Goal: Task Accomplishment & Management: Use online tool/utility

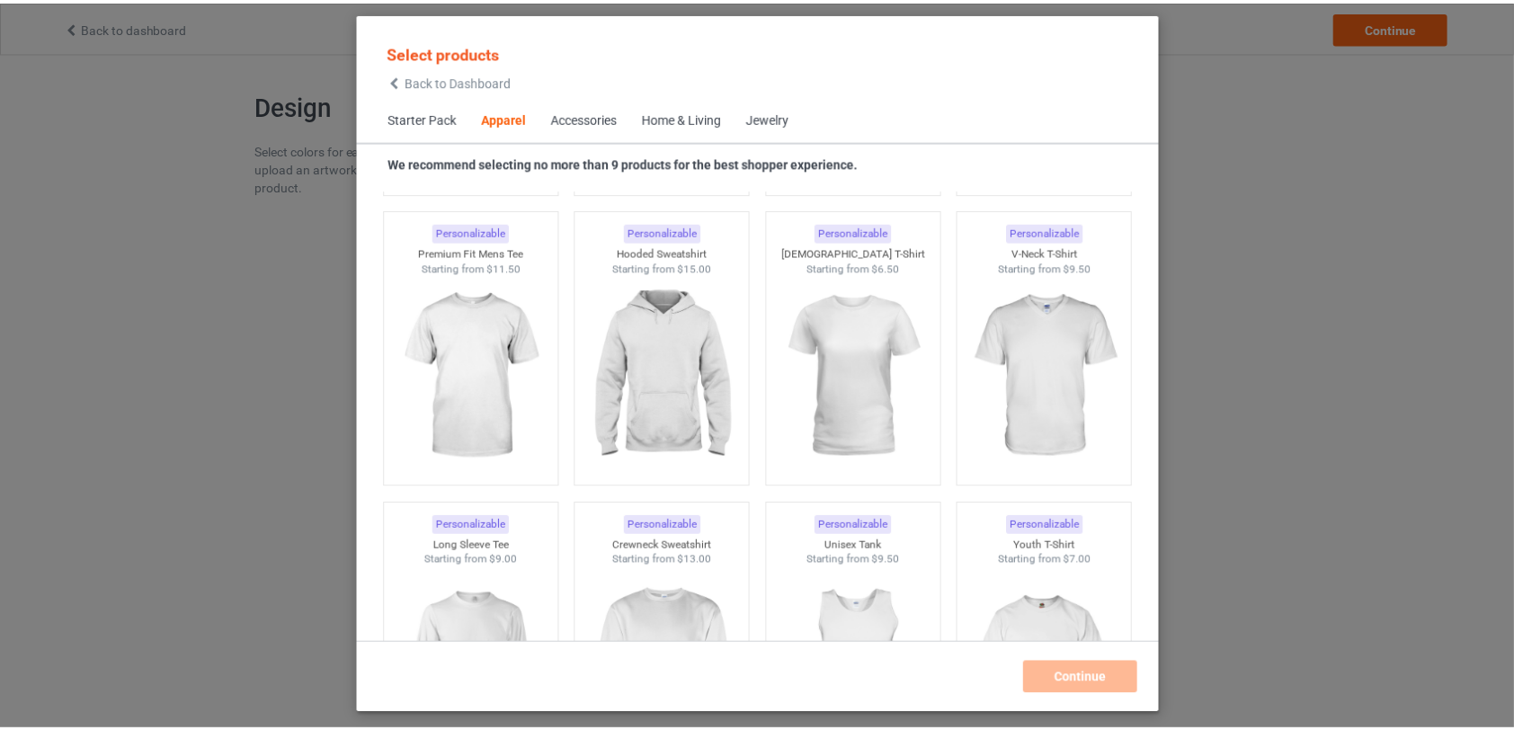
scroll to position [1054, 0]
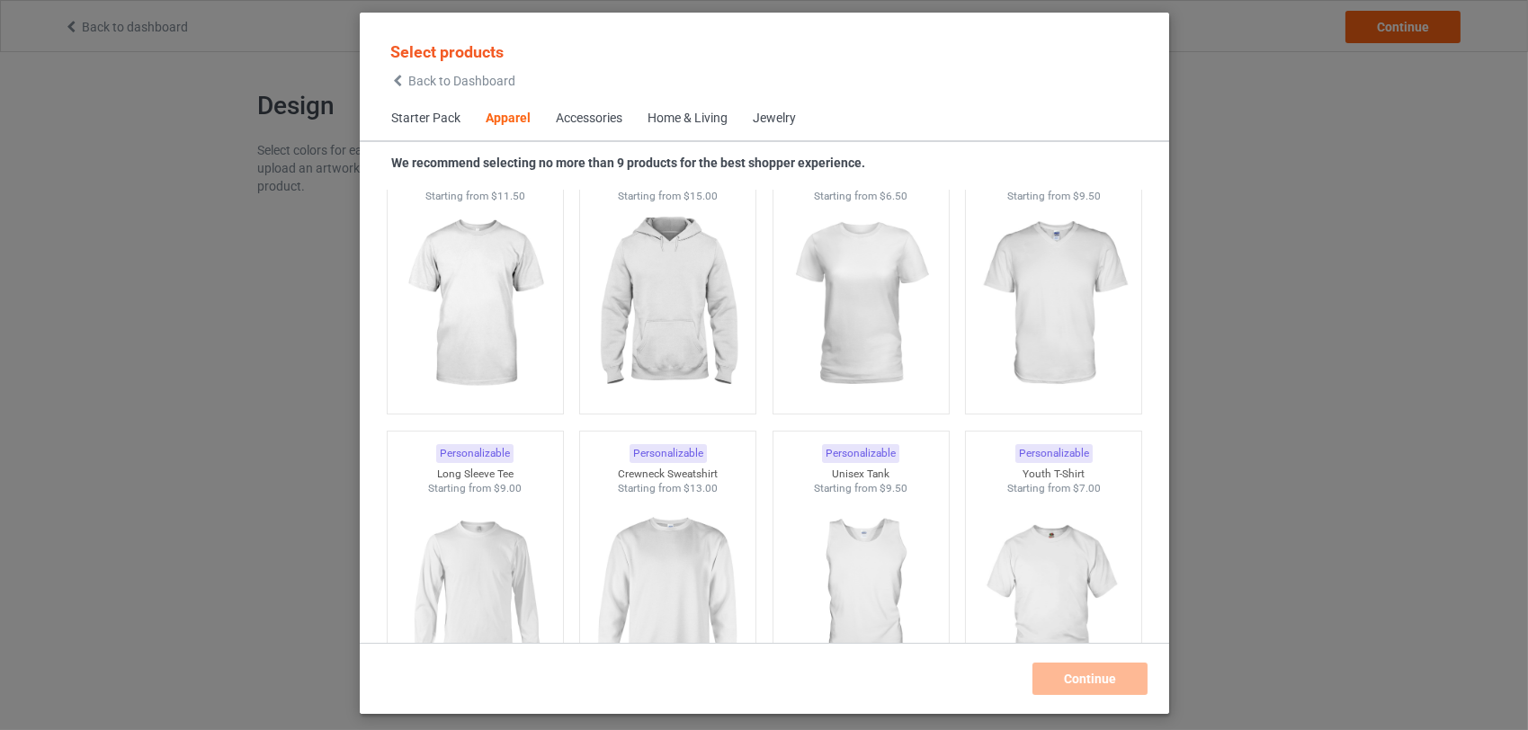
click at [638, 371] on img at bounding box center [667, 303] width 161 height 201
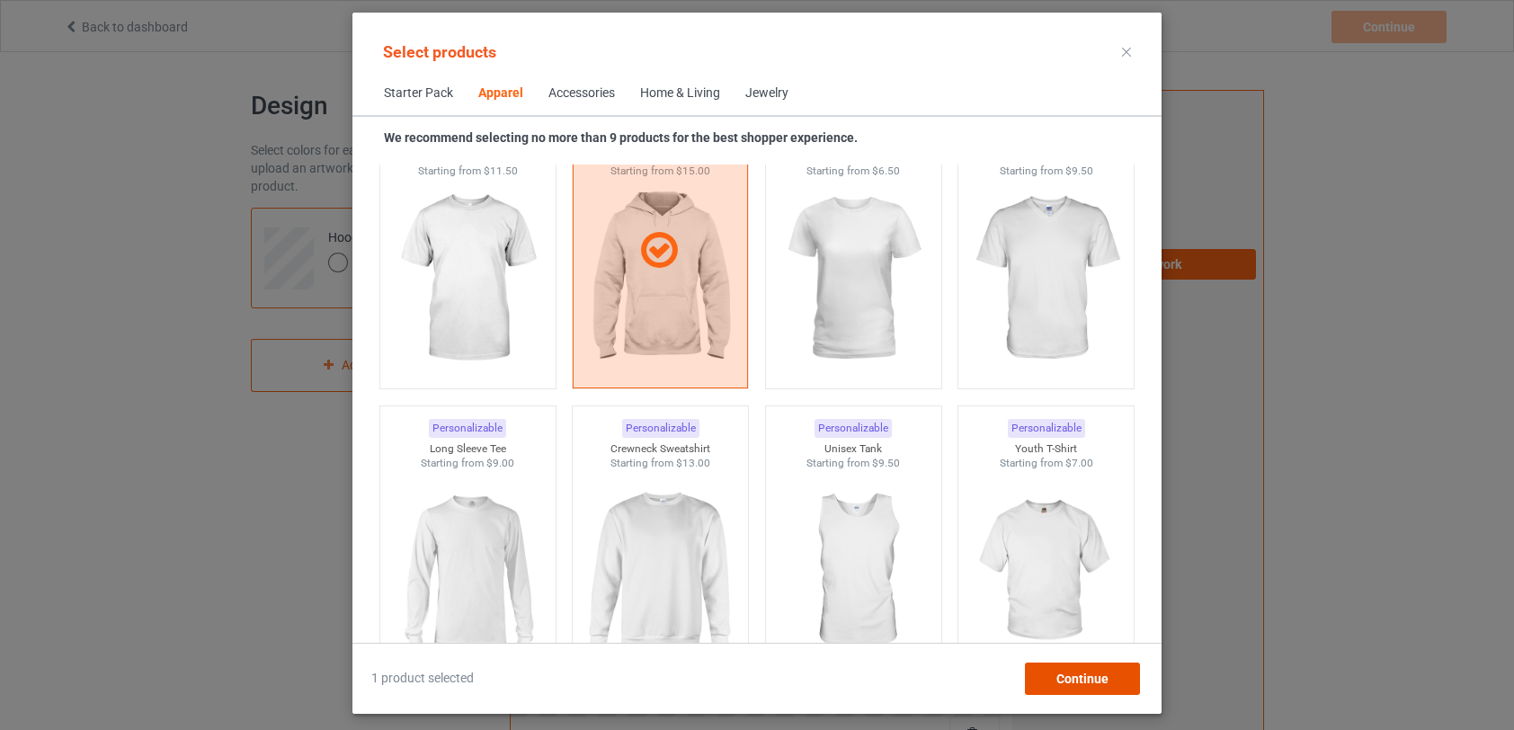
click at [1111, 679] on div "Continue" at bounding box center [1082, 679] width 115 height 32
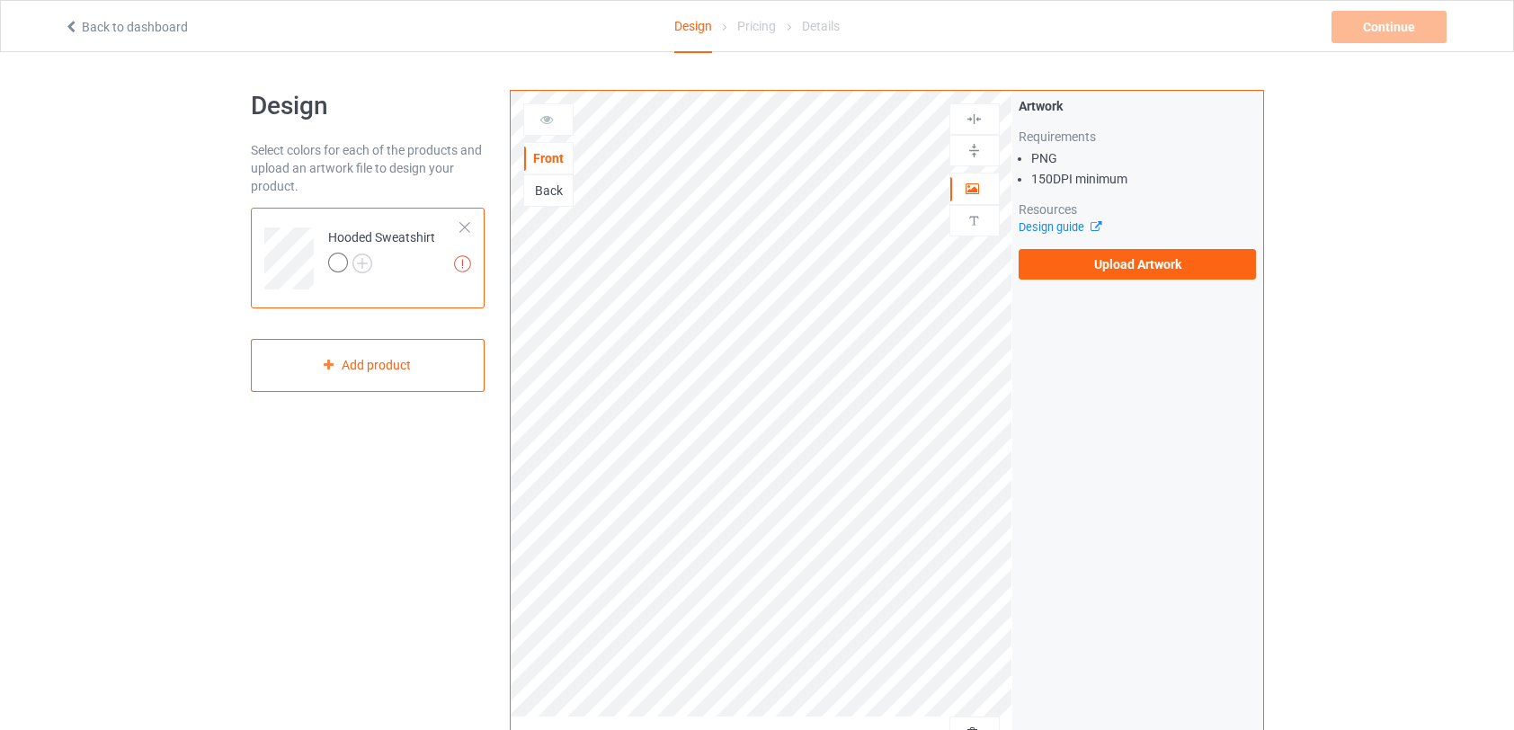
click at [1119, 261] on label "Upload Artwork" at bounding box center [1138, 264] width 238 height 31
click at [0, 0] on input "Upload Artwork" at bounding box center [0, 0] width 0 height 0
